Goal: Navigation & Orientation: Find specific page/section

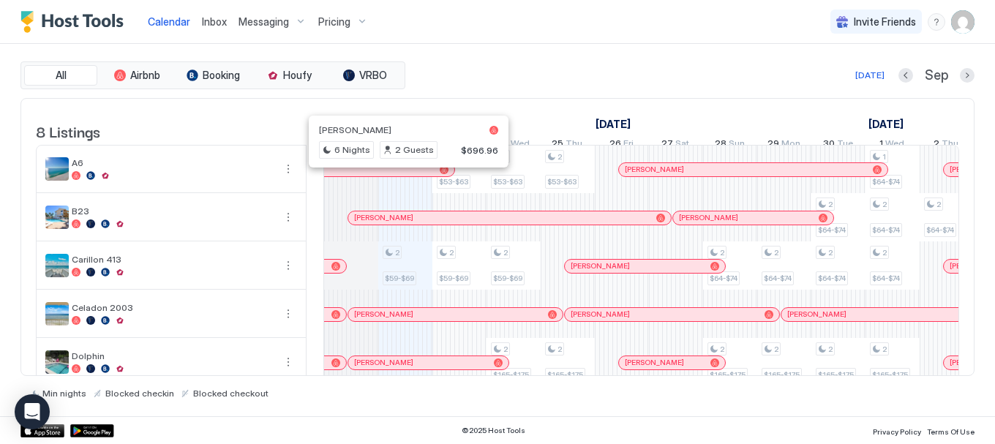
click at [403, 176] on div at bounding box center [403, 170] width 12 height 12
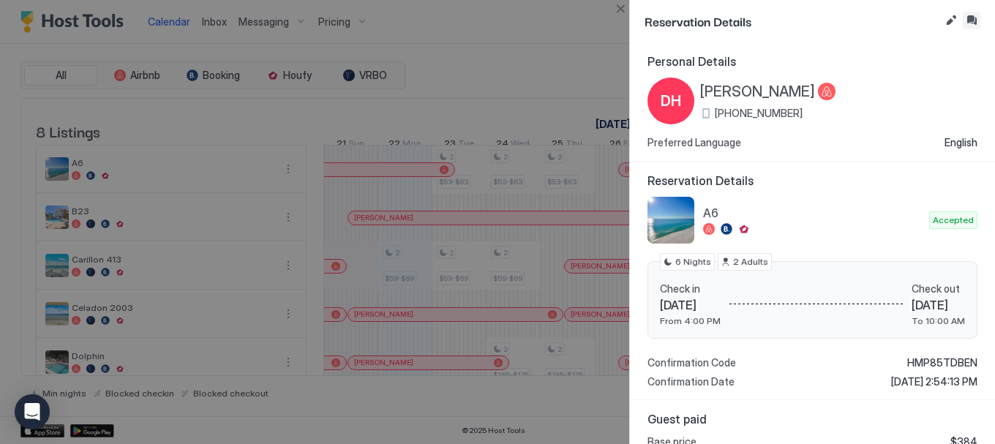
click at [974, 19] on button "Inbox" at bounding box center [972, 21] width 18 height 18
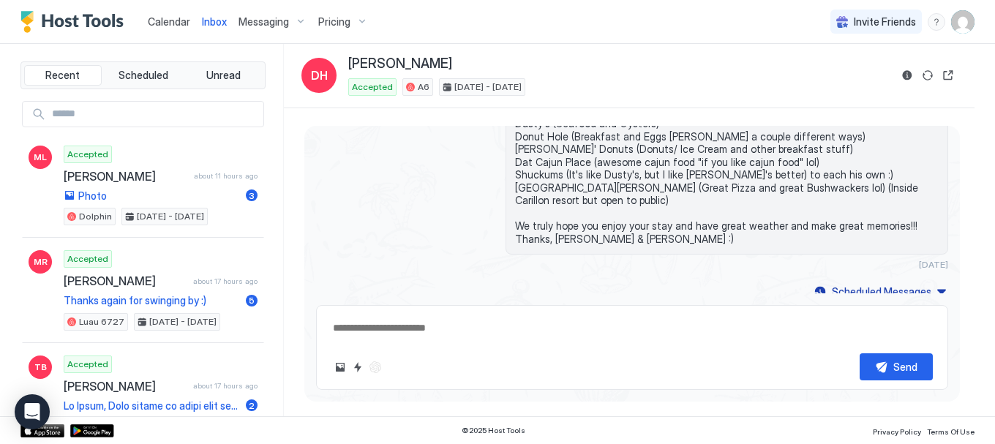
scroll to position [1451, 0]
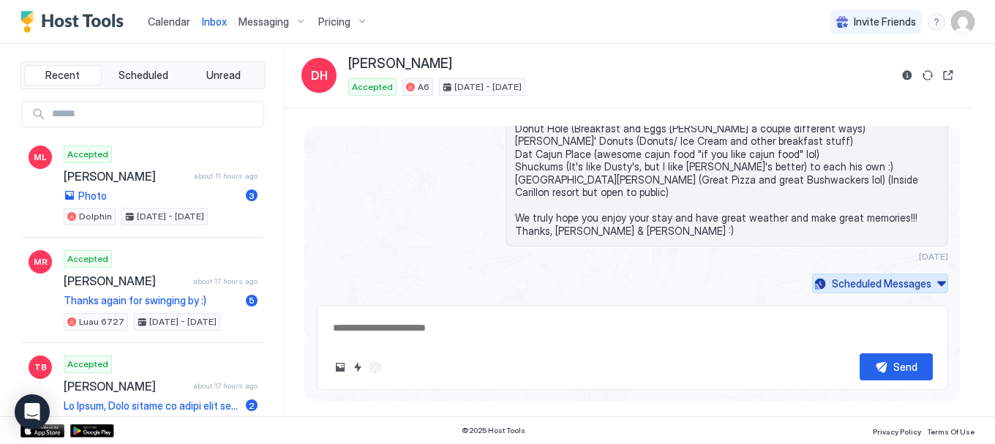
click at [880, 290] on div "Scheduled Messages" at bounding box center [881, 283] width 99 height 15
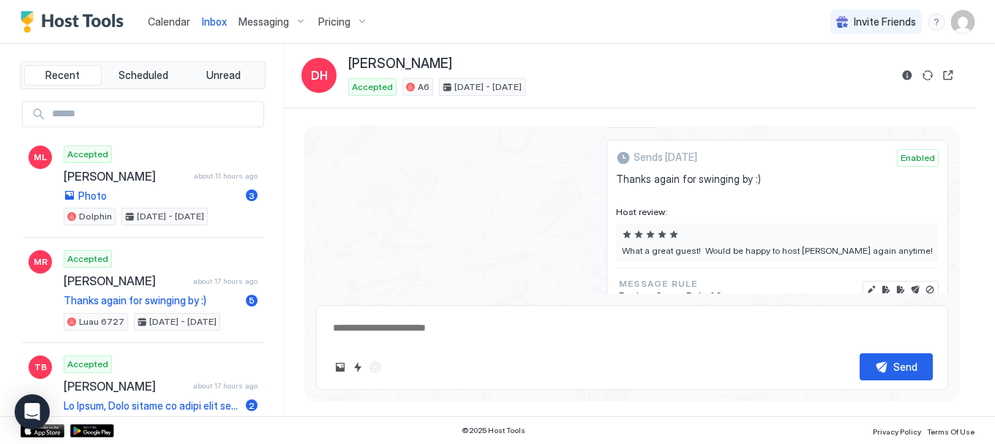
scroll to position [2531, 0]
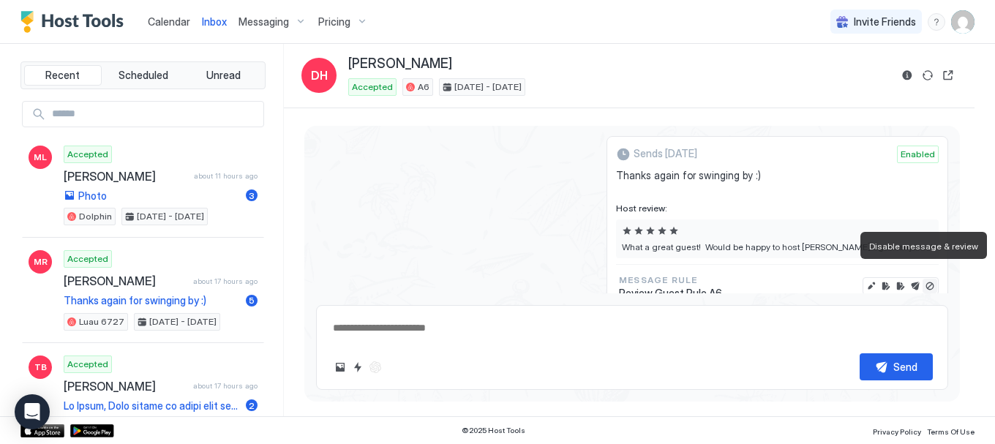
click at [922, 279] on button "Disable message & review" at bounding box center [929, 286] width 15 height 15
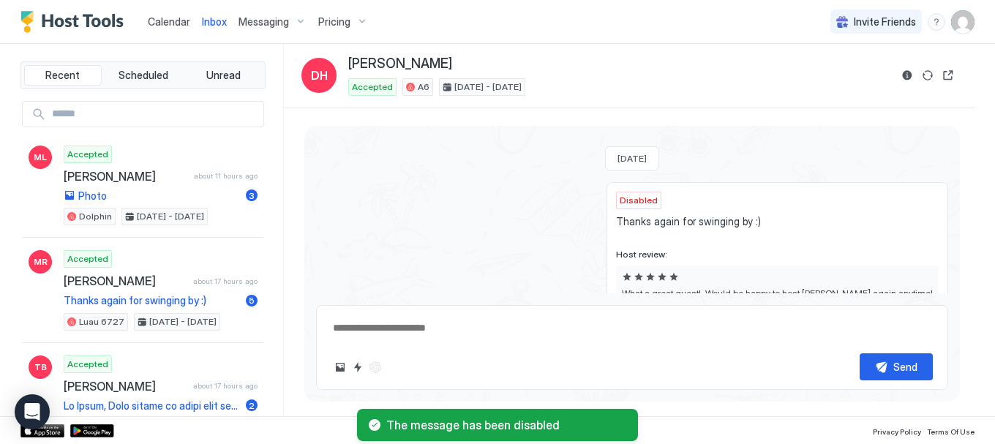
scroll to position [2421, 0]
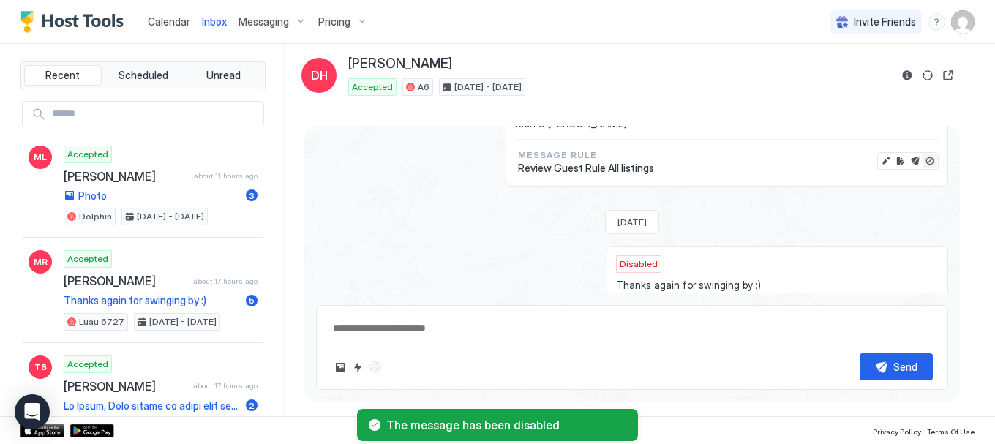
click at [922, 154] on button "Disable message" at bounding box center [929, 161] width 15 height 15
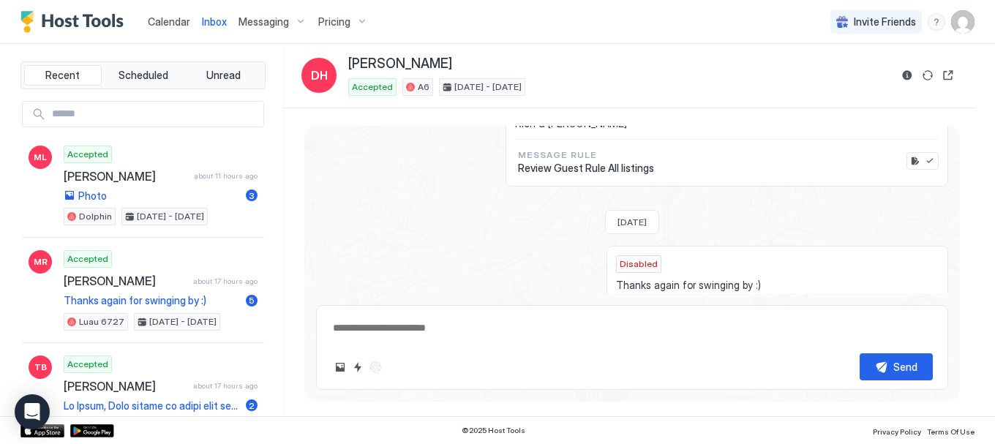
click at [171, 23] on span "Calendar" at bounding box center [169, 21] width 42 height 12
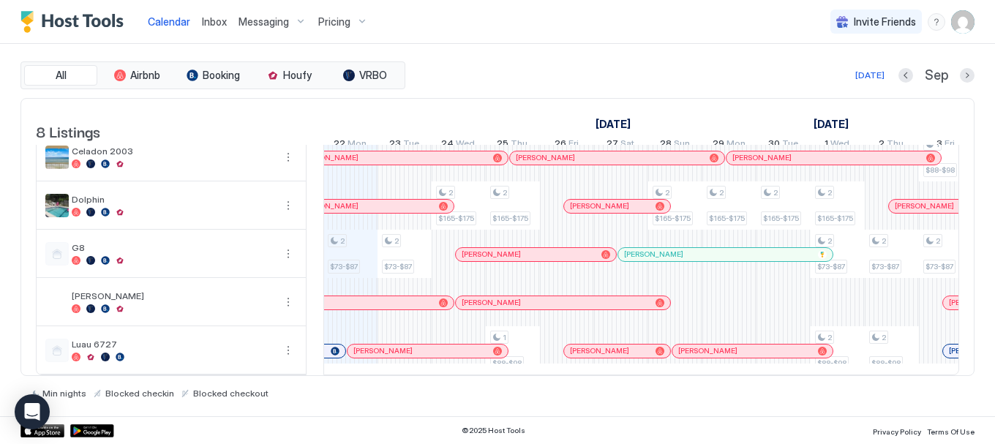
scroll to position [178, 0]
click at [404, 297] on div at bounding box center [404, 303] width 12 height 12
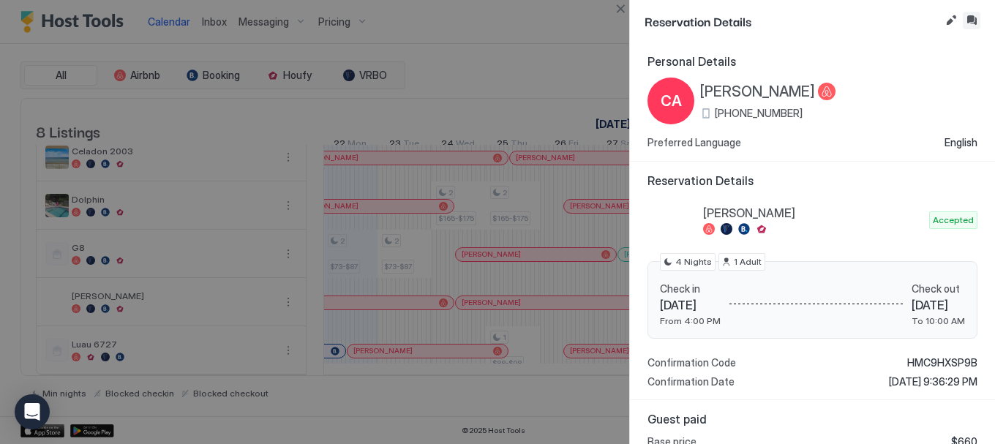
click at [977, 21] on button "Inbox" at bounding box center [972, 21] width 18 height 18
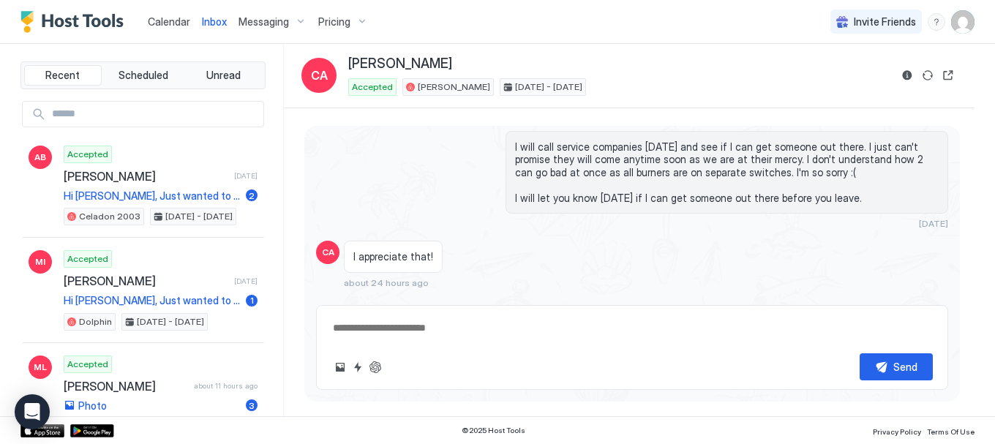
click at [853, 302] on div "Scheduled Messages" at bounding box center [881, 309] width 99 height 15
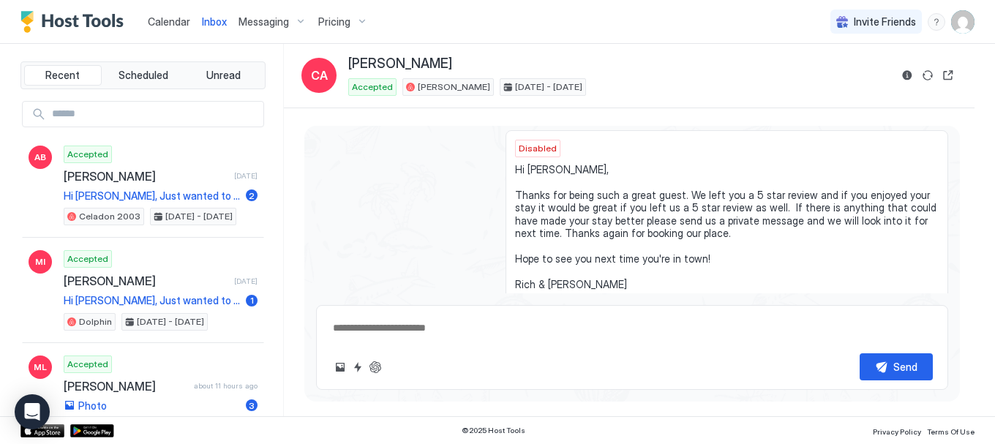
scroll to position [2914, 0]
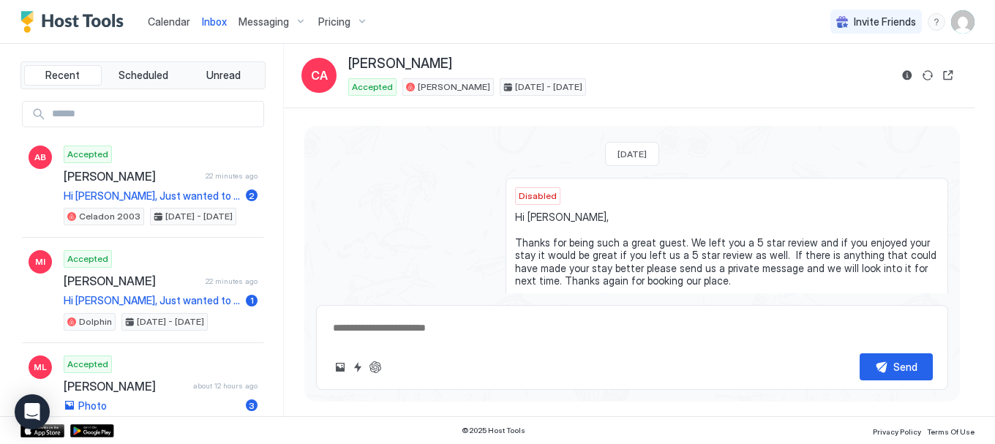
click at [159, 26] on span "Calendar" at bounding box center [169, 21] width 42 height 12
